Goal: Transaction & Acquisition: Purchase product/service

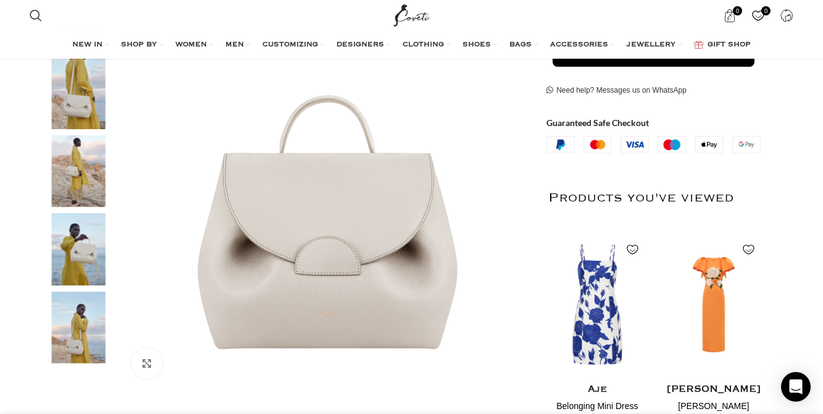
scroll to position [252, 0]
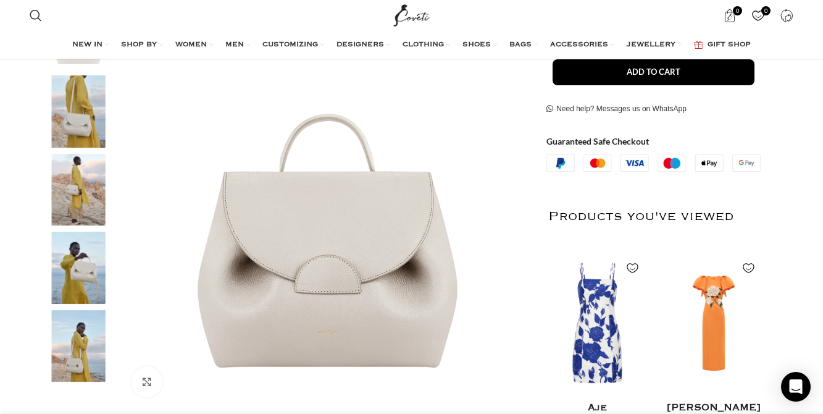
click at [75, 101] on img "2 / 5" at bounding box center [78, 111] width 75 height 72
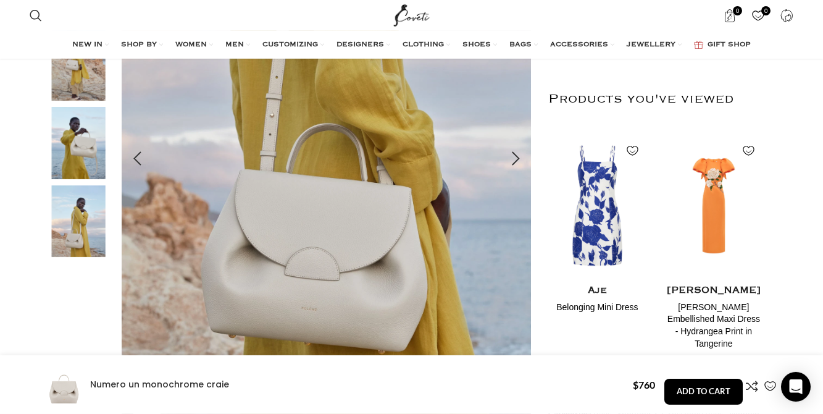
scroll to position [378, 0]
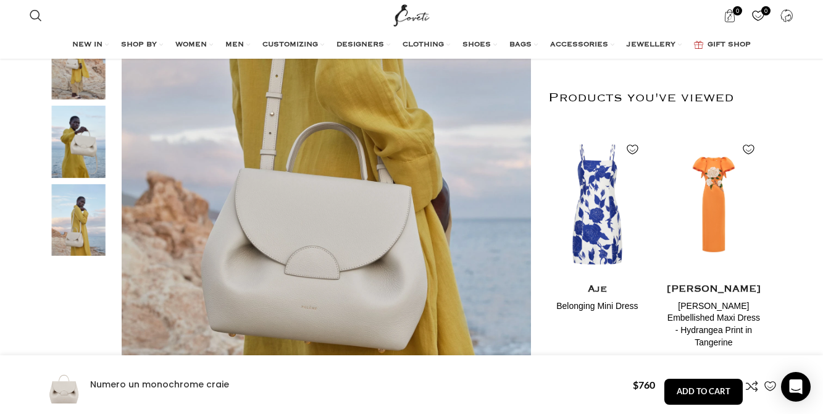
click at [67, 131] on img "4 / 5" at bounding box center [78, 142] width 75 height 72
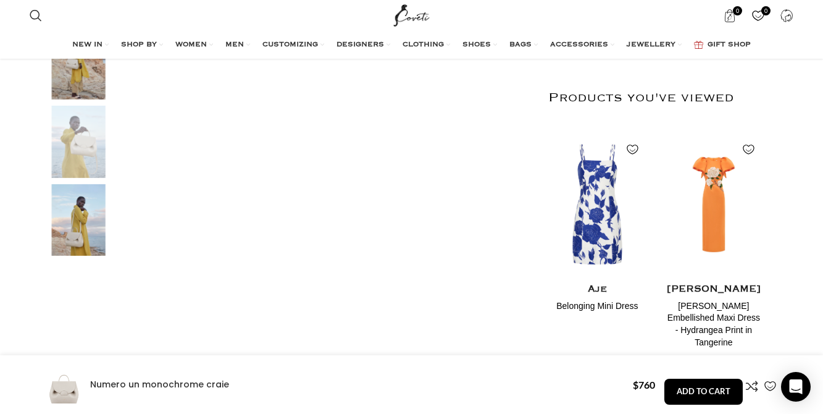
click at [86, 234] on img "5 / 5" at bounding box center [78, 220] width 75 height 72
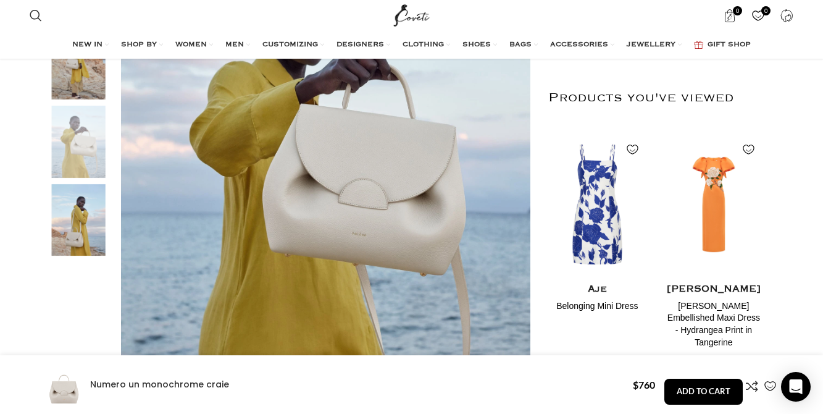
click at [86, 235] on img "5 / 5" at bounding box center [78, 220] width 75 height 72
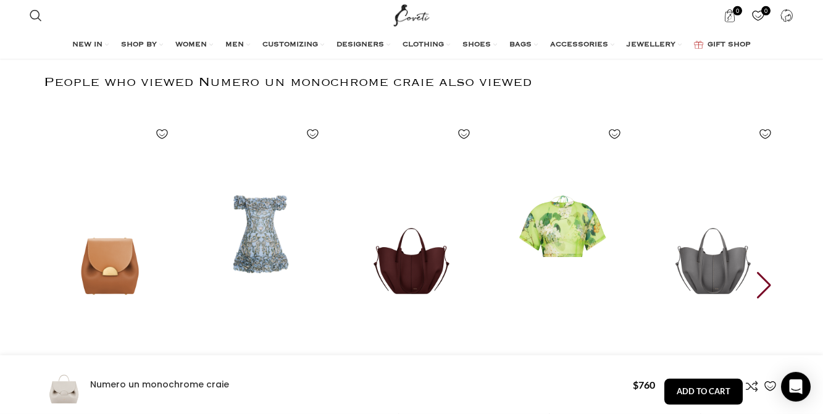
scroll to position [2203, 0]
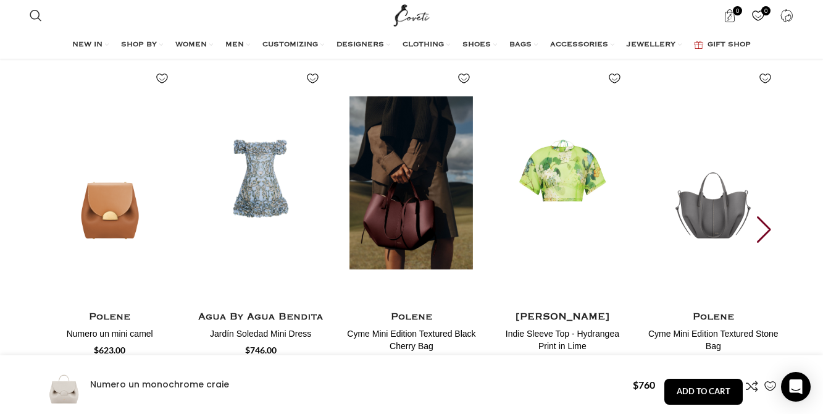
click at [369, 212] on img "3 / 25" at bounding box center [411, 183] width 136 height 254
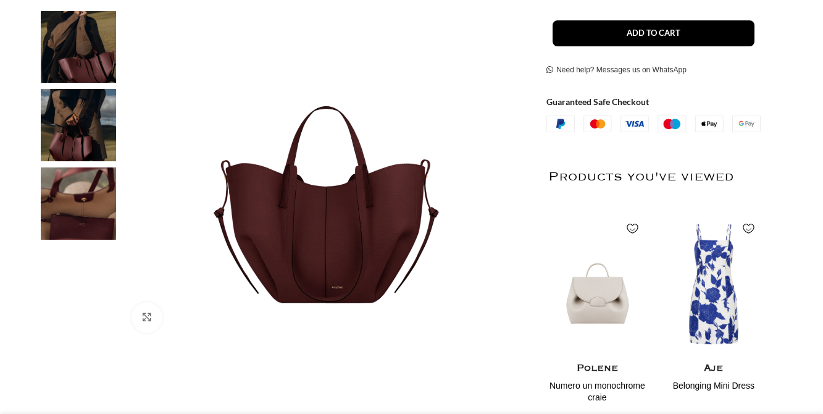
scroll to position [315, 0]
click at [82, 123] on img at bounding box center [78, 125] width 75 height 72
click at [83, 182] on img at bounding box center [78, 203] width 75 height 72
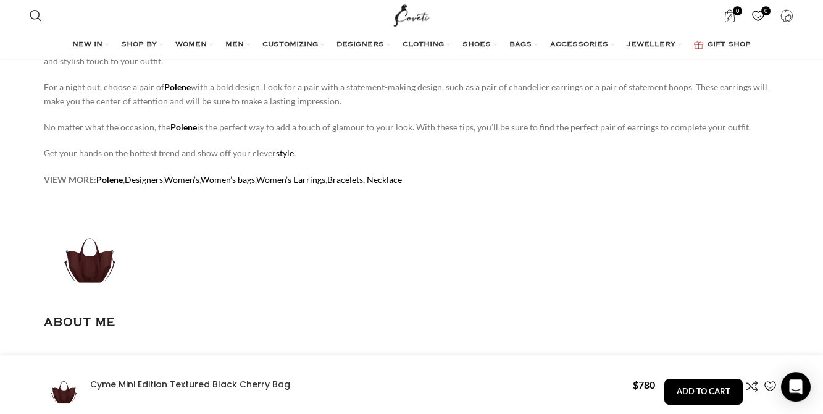
scroll to position [1249, 0]
